Goal: Task Accomplishment & Management: Manage account settings

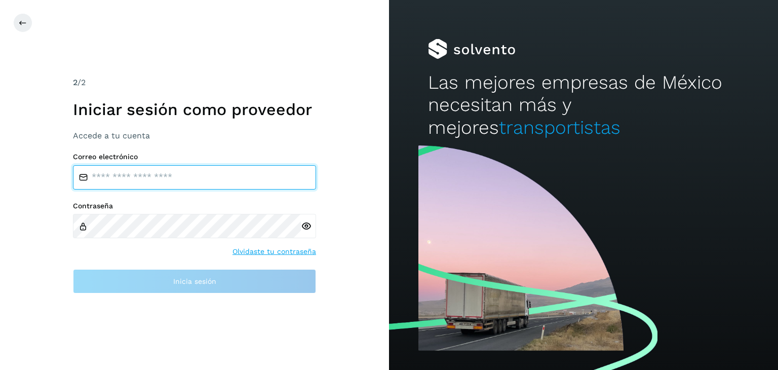
click at [148, 177] on input "email" at bounding box center [194, 177] width 243 height 24
type input "**********"
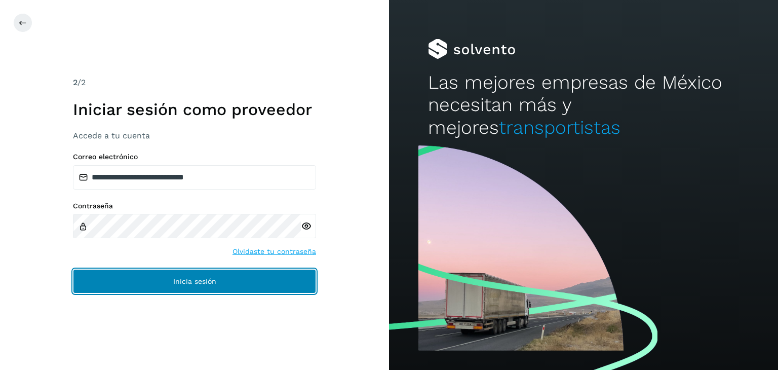
click at [156, 273] on button "Inicia sesión" at bounding box center [194, 281] width 243 height 24
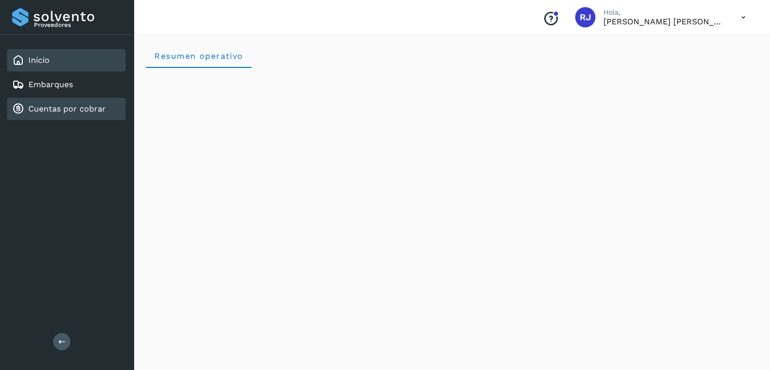
click at [56, 112] on link "Cuentas por cobrar" at bounding box center [66, 109] width 77 height 10
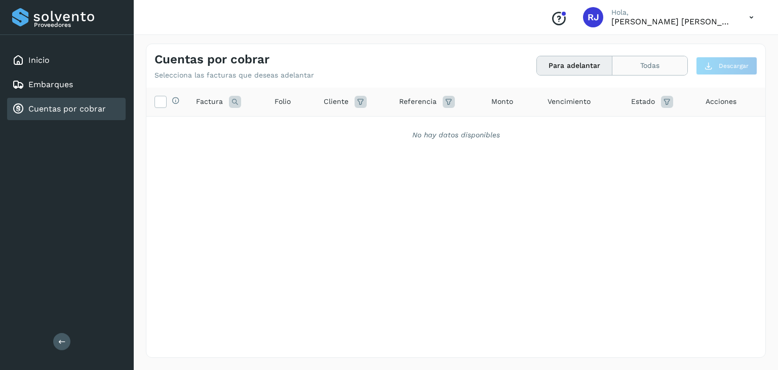
click at [638, 69] on button "Todas" at bounding box center [649, 65] width 75 height 19
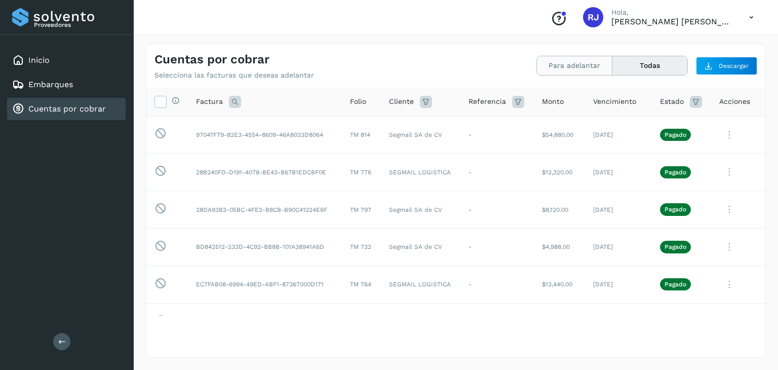
click at [569, 65] on button "Para adelantar" at bounding box center [574, 65] width 75 height 19
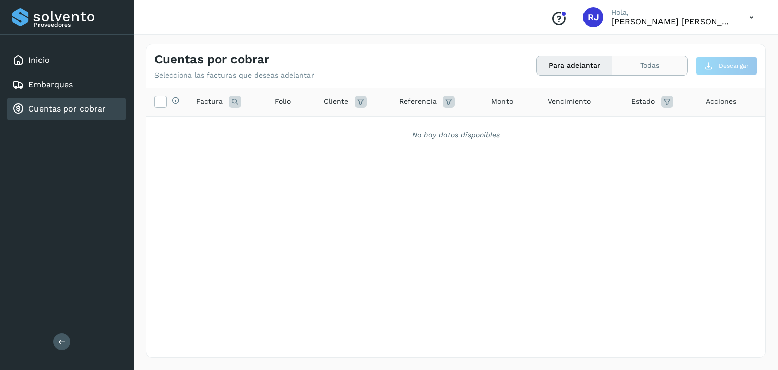
click at [647, 65] on button "Todas" at bounding box center [649, 65] width 75 height 19
